Goal: Contribute content

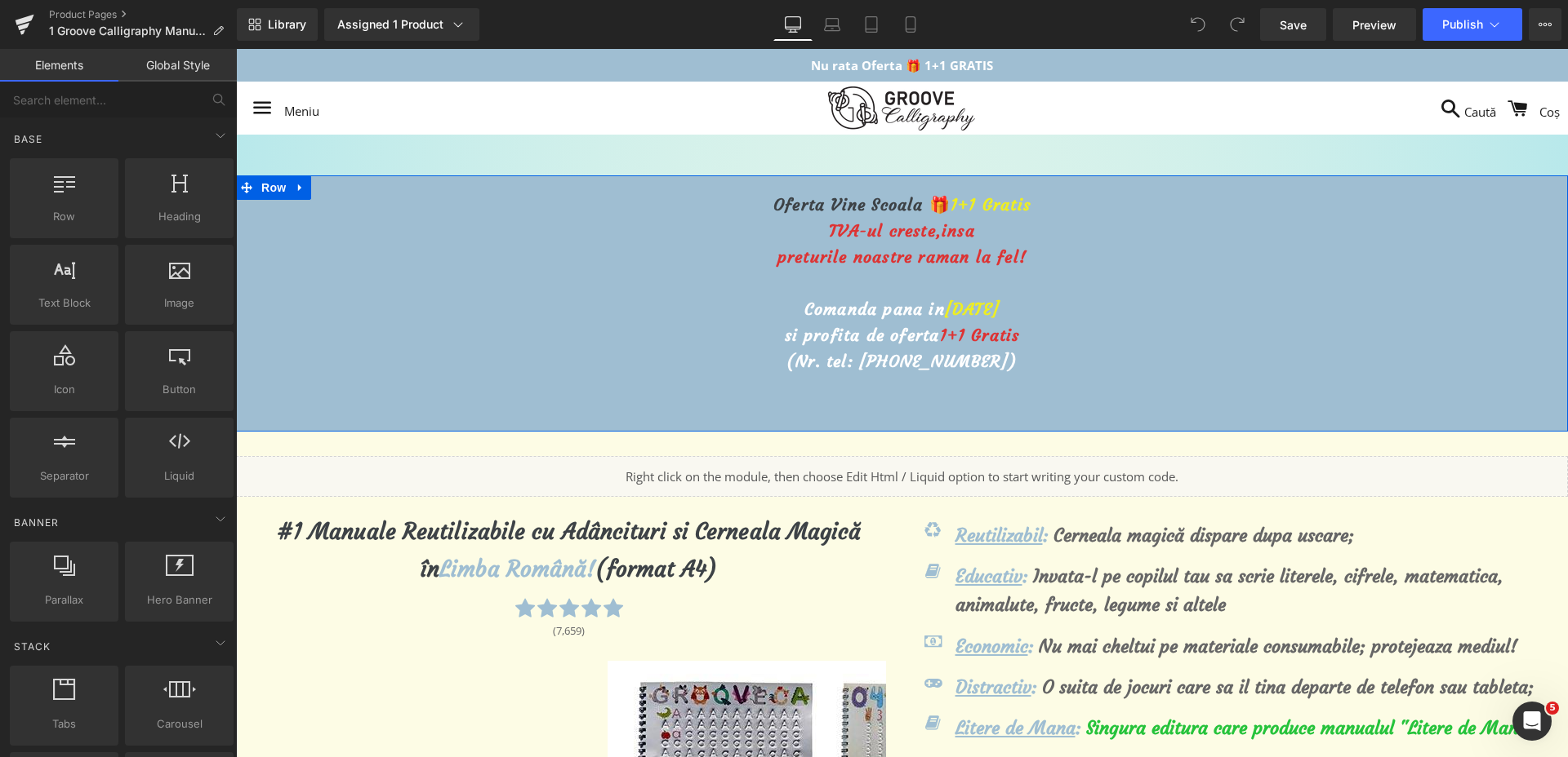
click at [945, 311] on span "[DATE]" at bounding box center [973, 308] width 55 height 20
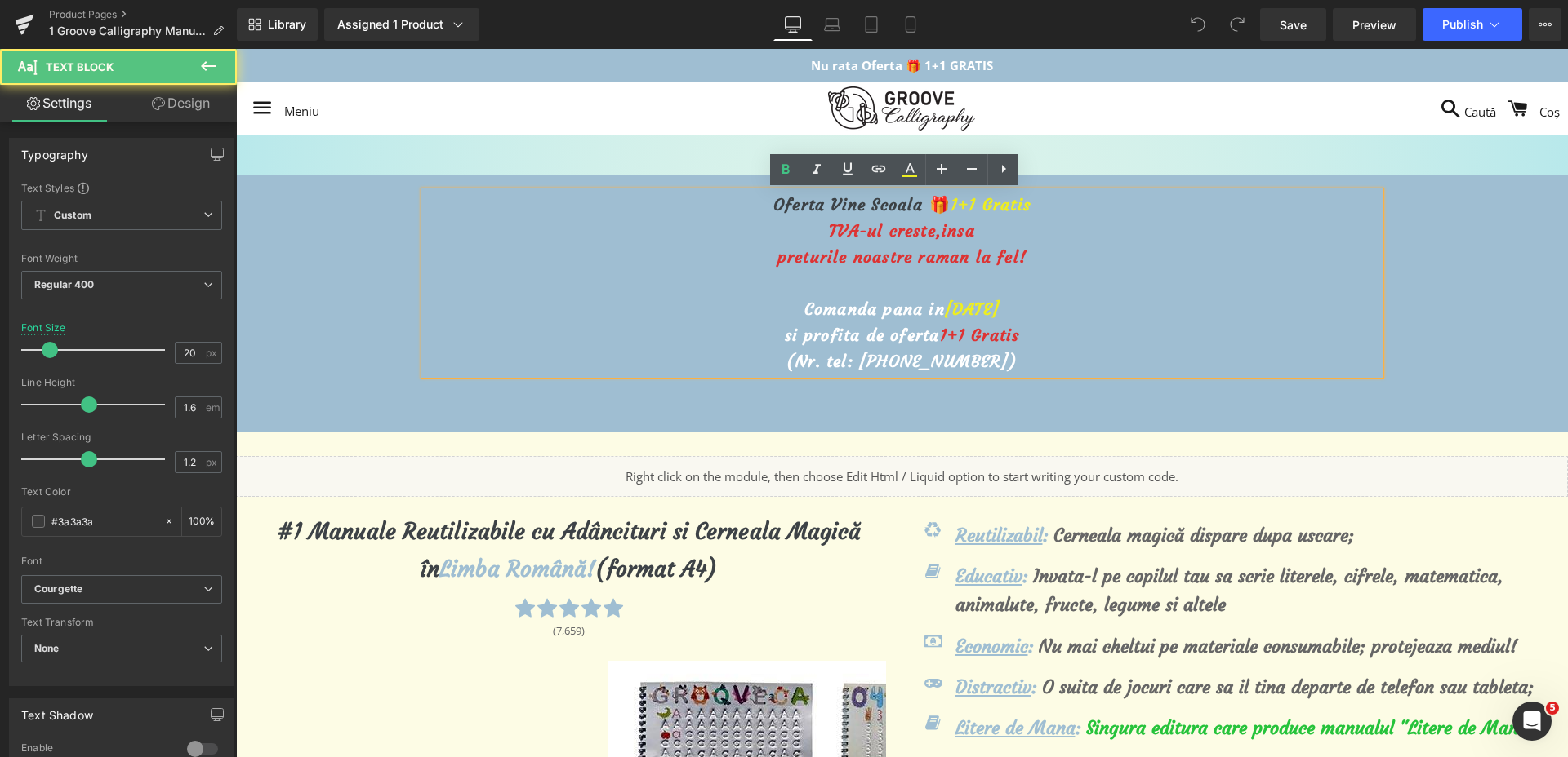
click at [945, 311] on span "[DATE]" at bounding box center [973, 308] width 55 height 20
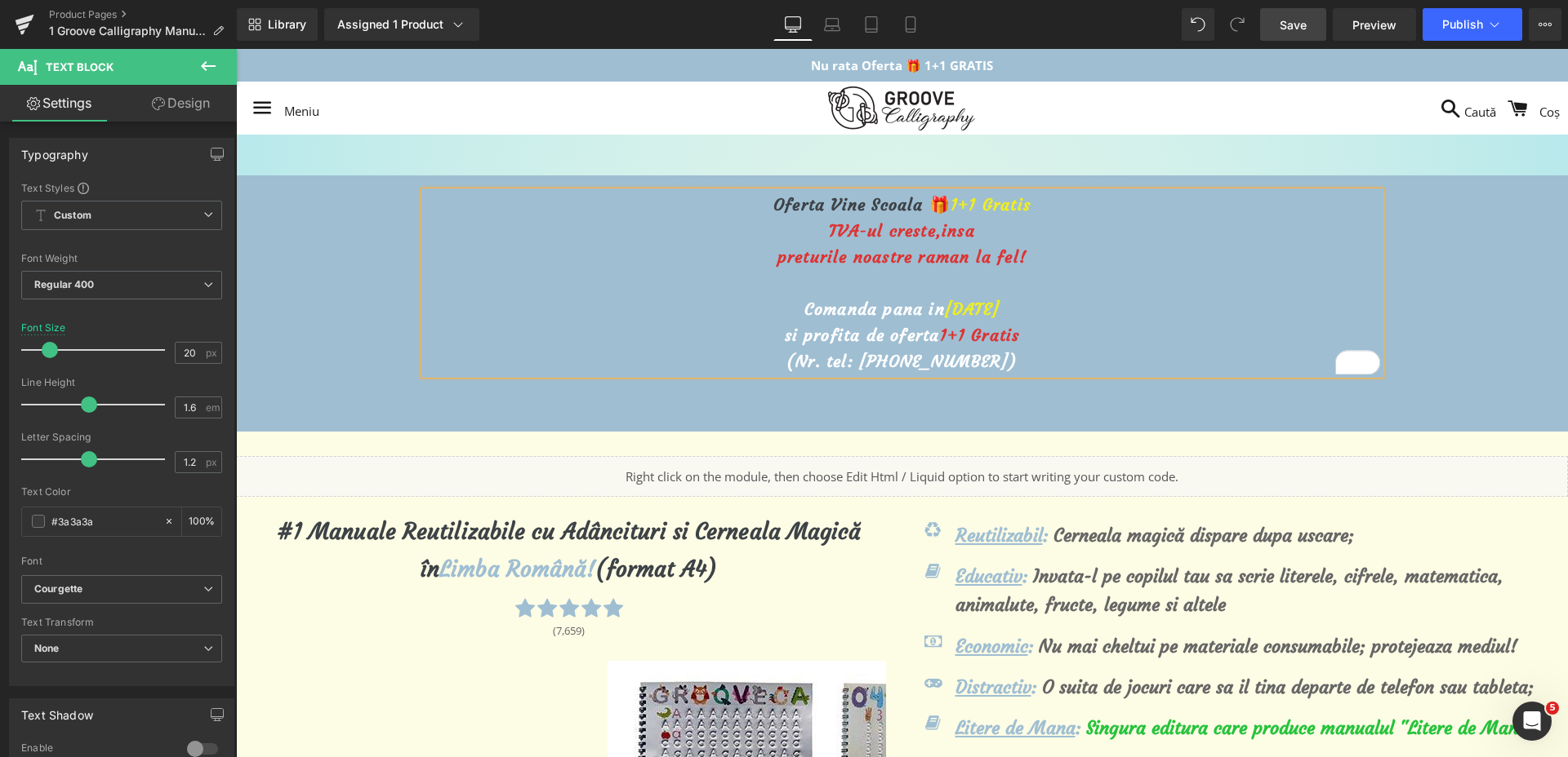
click at [1286, 16] on span "Save" at bounding box center [1292, 24] width 27 height 17
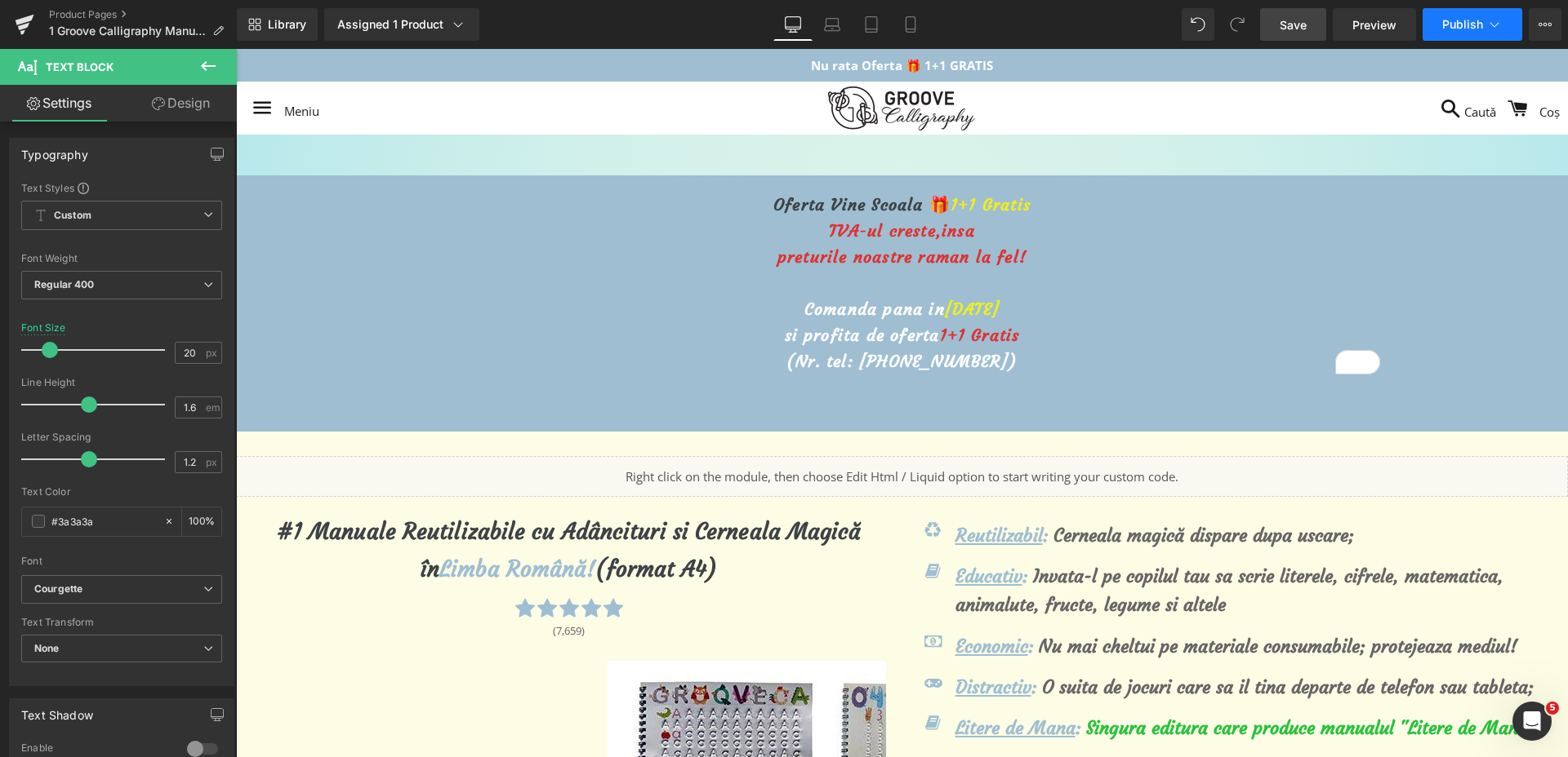
click at [1455, 29] on span "Publish" at bounding box center [1463, 24] width 41 height 13
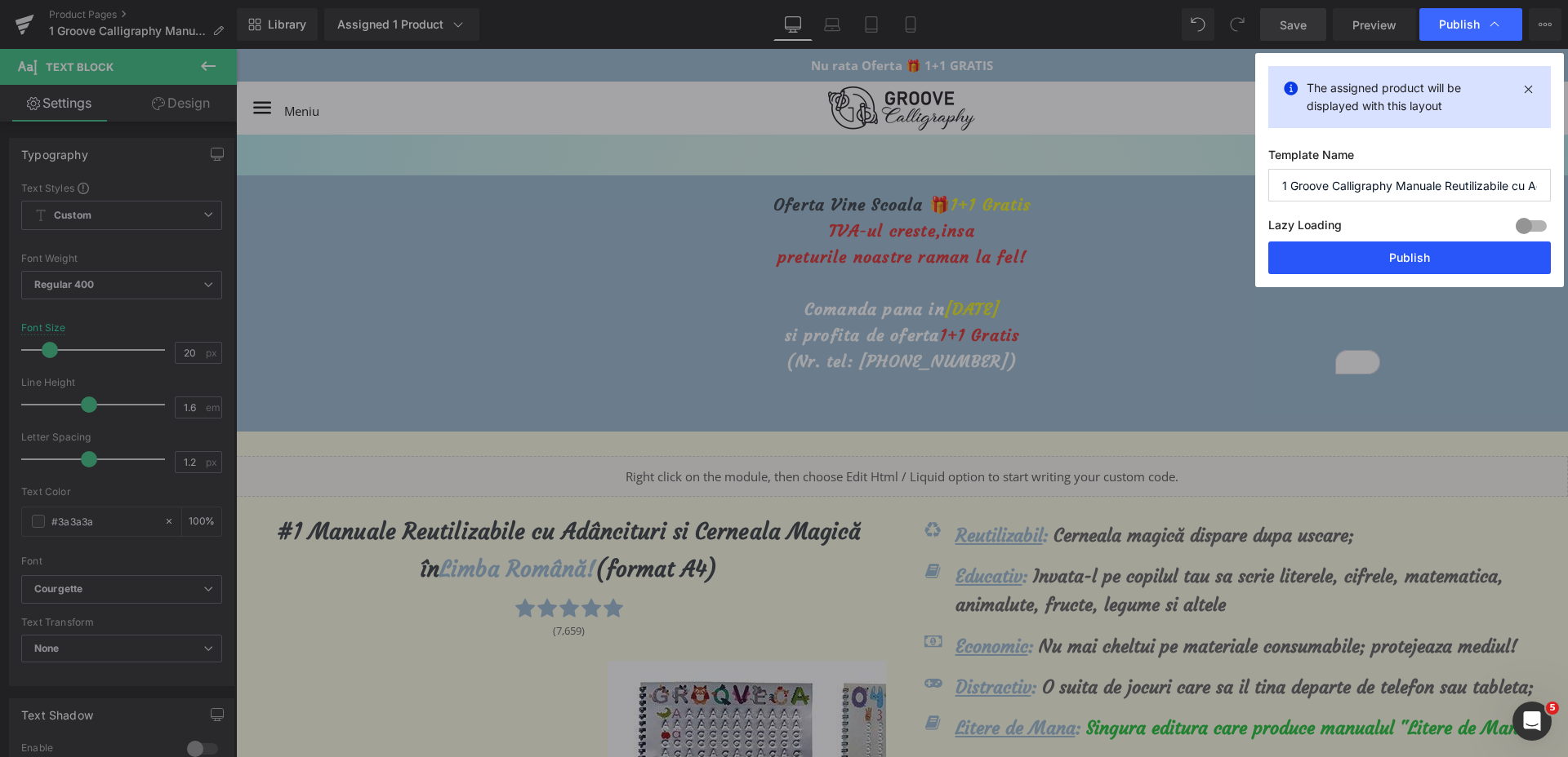
click at [1439, 256] on button "Publish" at bounding box center [1409, 258] width 283 height 33
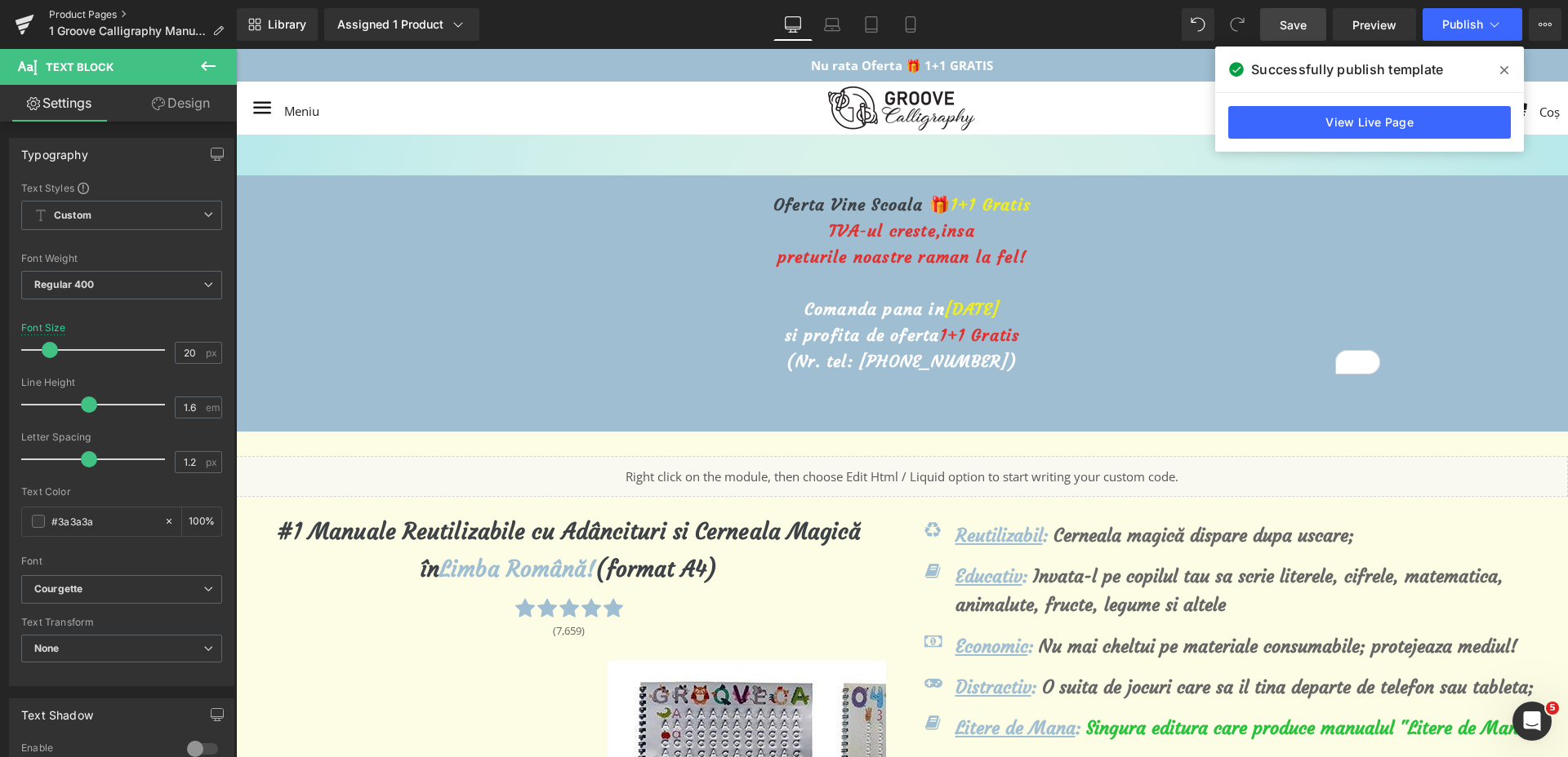
click at [89, 14] on link "Product Pages" at bounding box center [143, 14] width 188 height 13
